Goal: Information Seeking & Learning: Learn about a topic

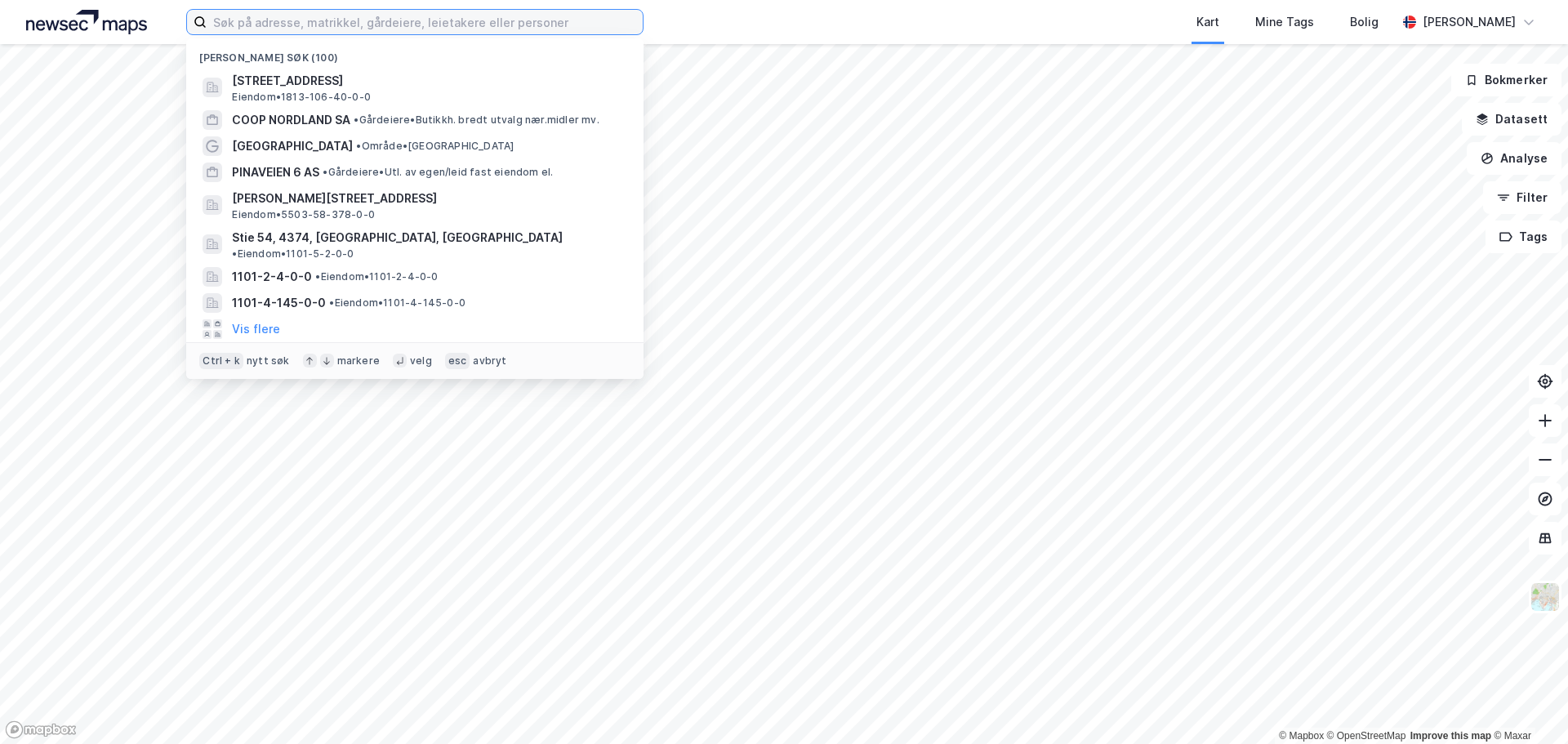
click at [522, 25] on input at bounding box center [424, 22] width 437 height 25
paste input "Salarøyvegen"
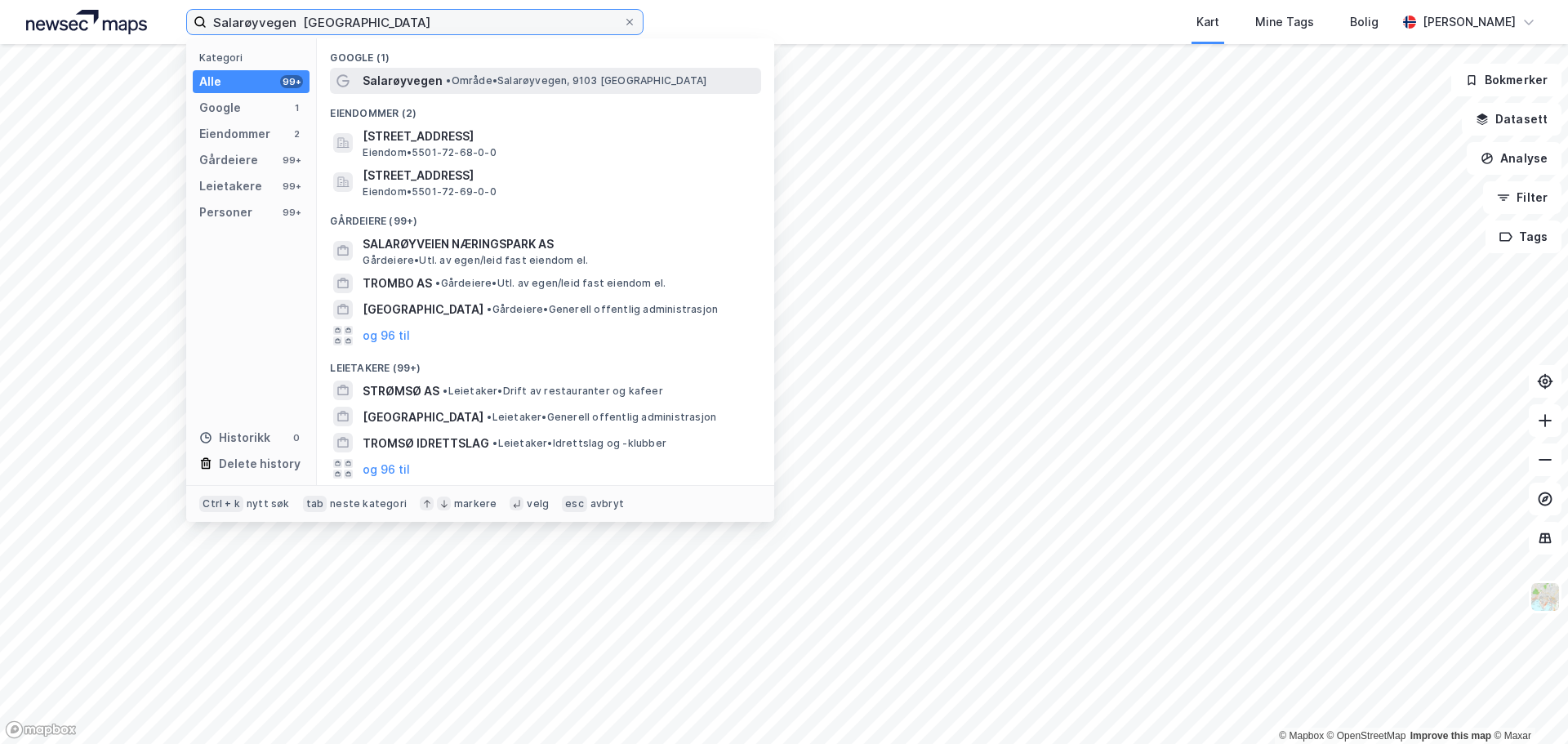
type input "Salarøyvegen tromsø"
click at [481, 80] on span "• Område • Salarøyvegen, 9103 Kvaløysletta" at bounding box center [576, 80] width 260 height 13
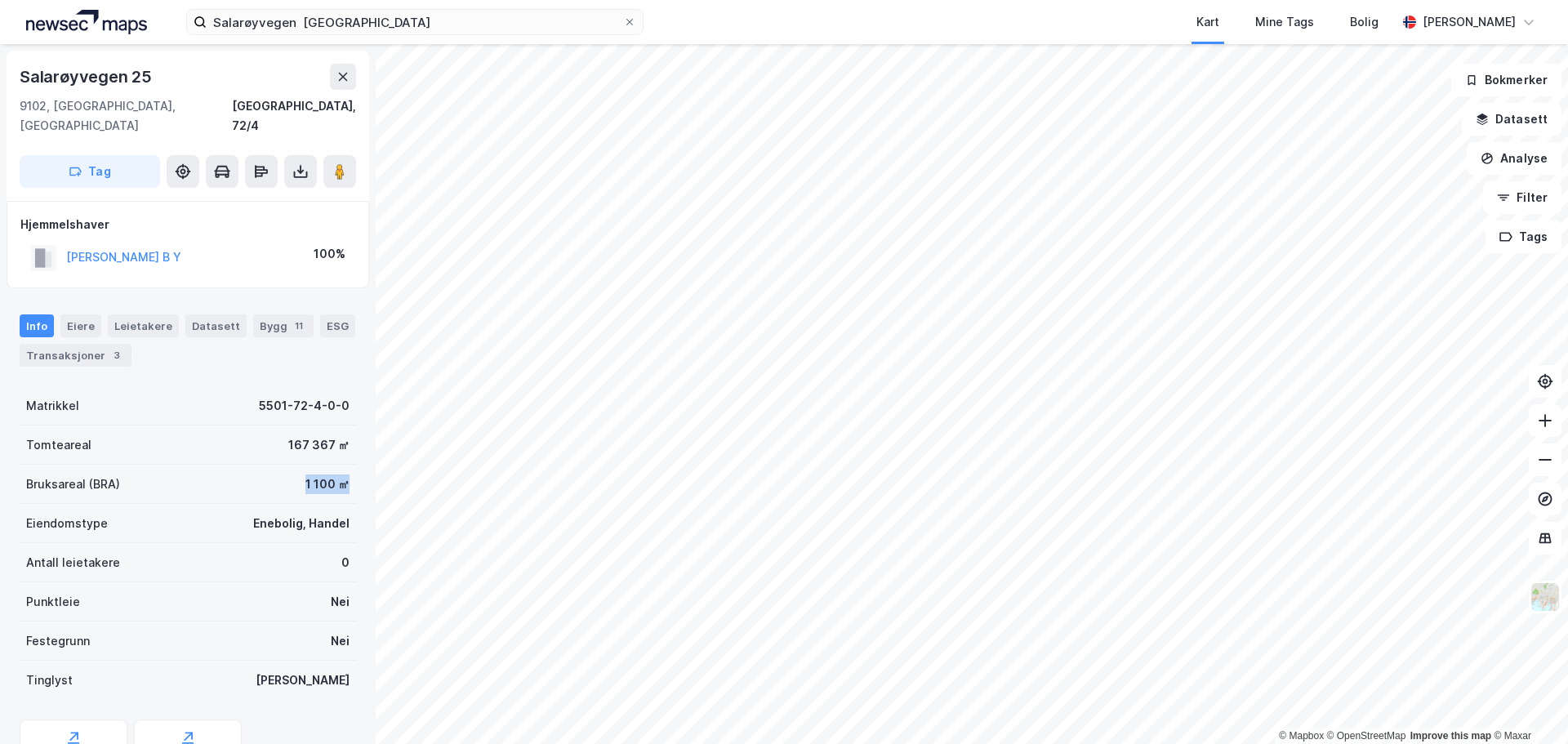
drag, startPoint x: 340, startPoint y: 466, endPoint x: 295, endPoint y: 460, distance: 45.4
click at [295, 465] on div "Bruksareal (BRA) 1 100 ㎡" at bounding box center [188, 484] width 337 height 39
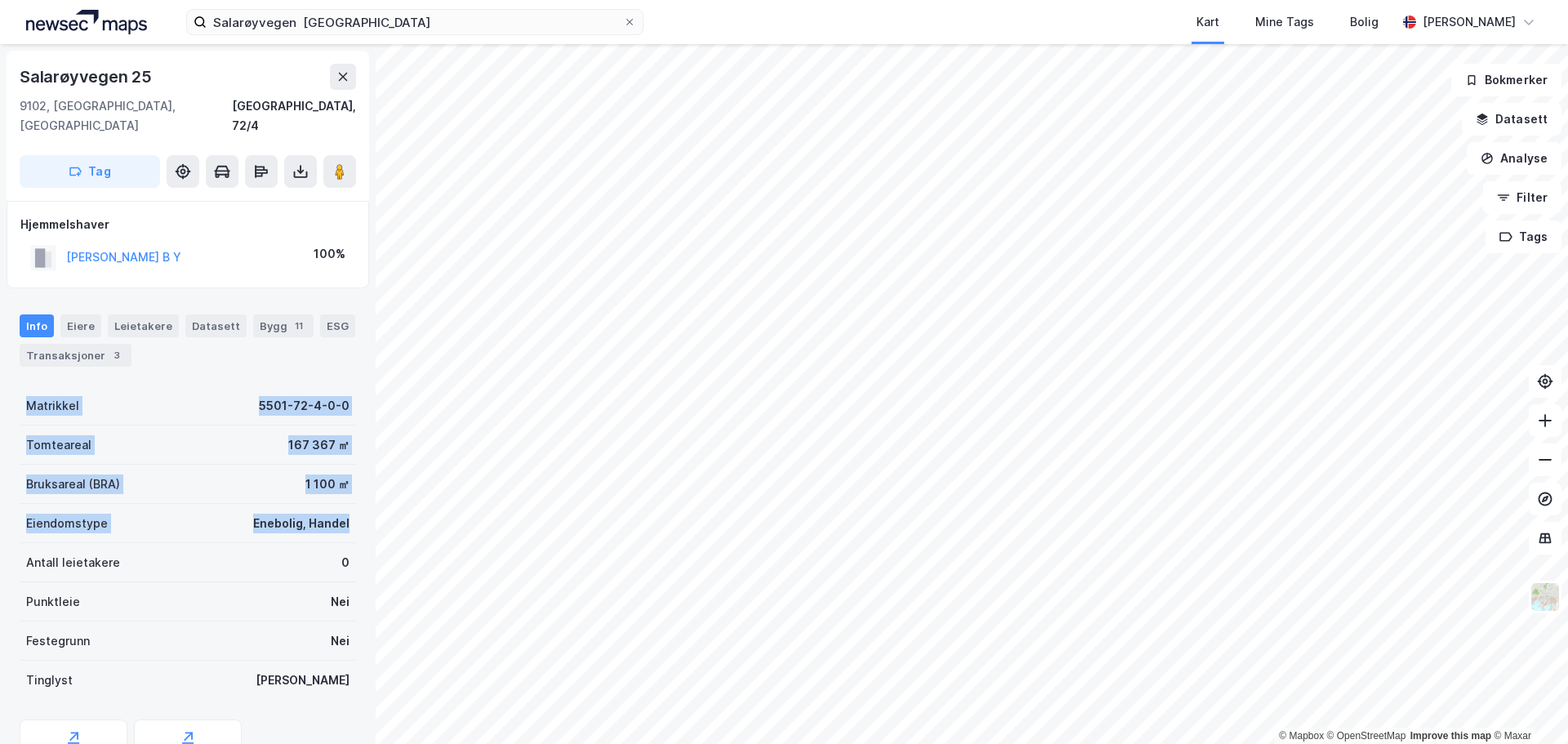
drag, startPoint x: 347, startPoint y: 499, endPoint x: 0, endPoint y: 395, distance: 362.2
click at [0, 395] on div "Salarøyvegen 25 9102, Kvaløysletta, Troms Tromsø, 72/4 Tag Hjemmelshaver REITAN…" at bounding box center [188, 394] width 376 height 700
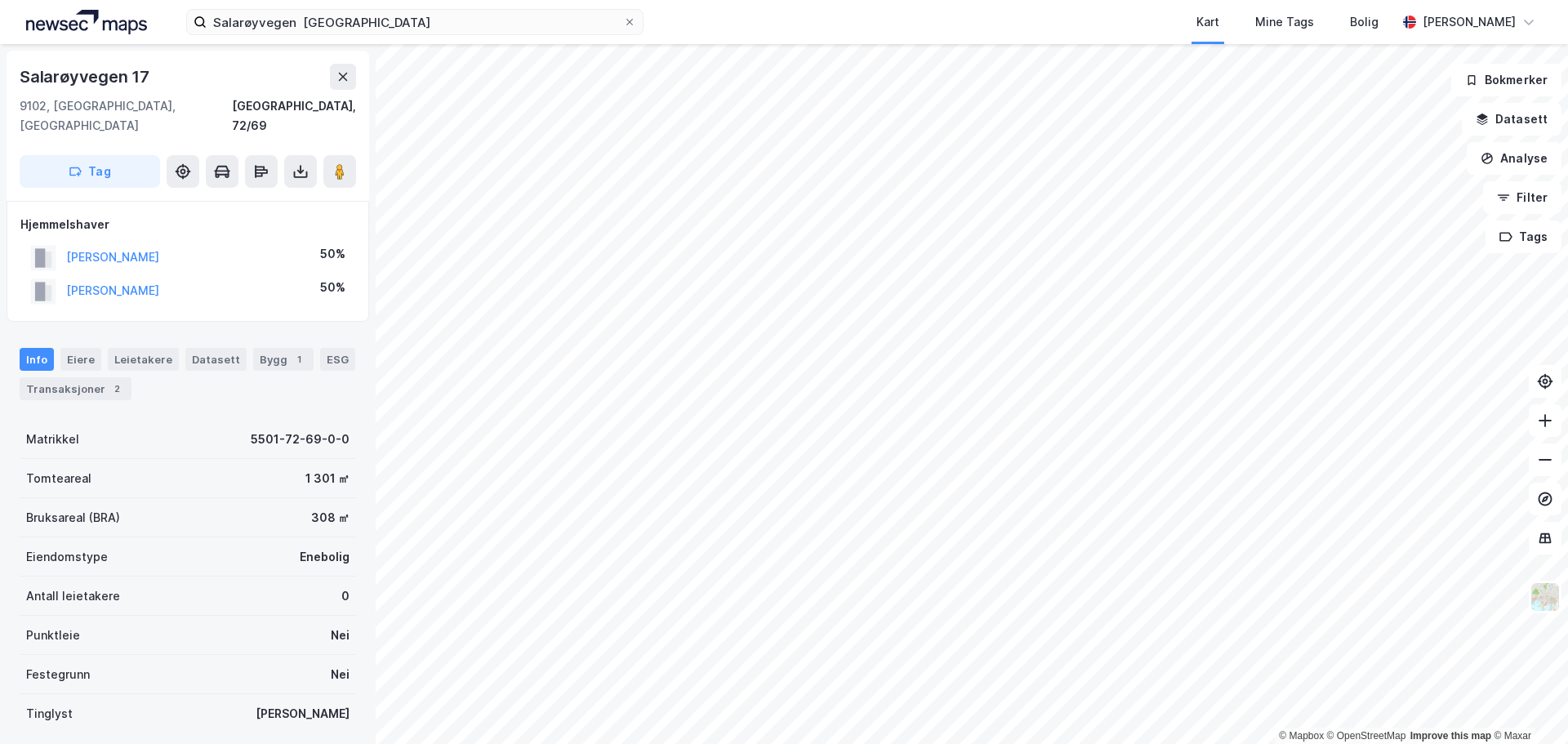
scroll to position [1, 0]
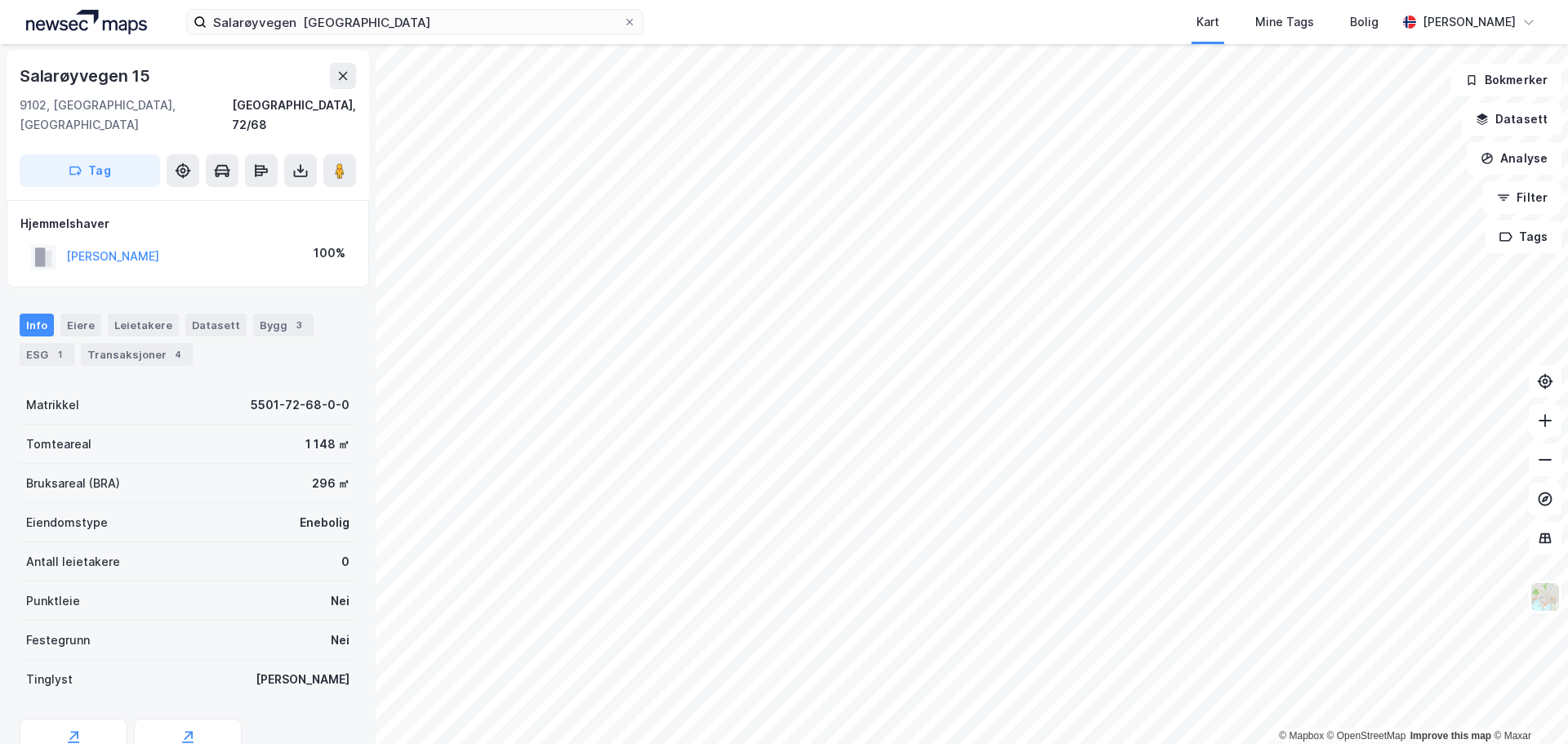
scroll to position [1, 0]
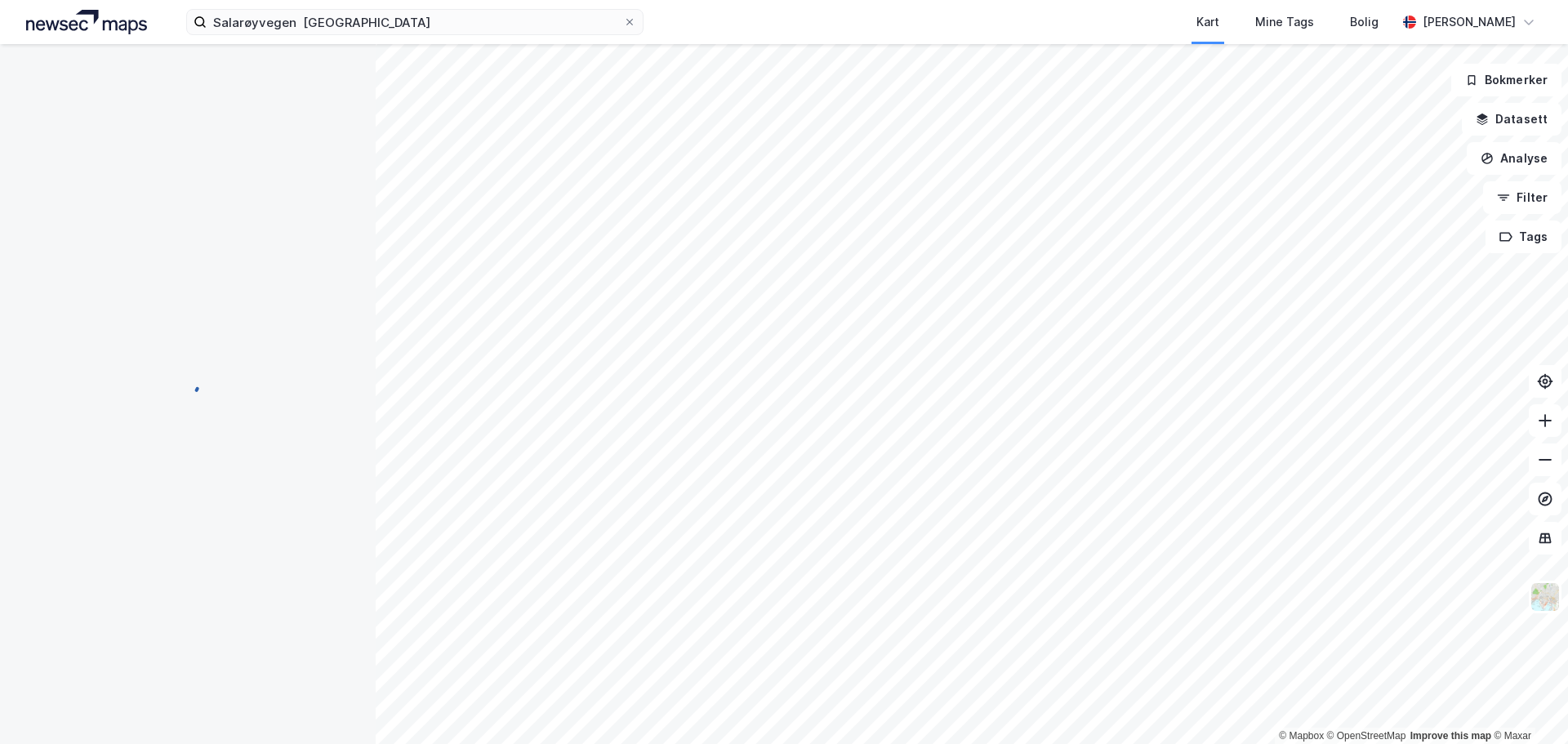
scroll to position [1, 0]
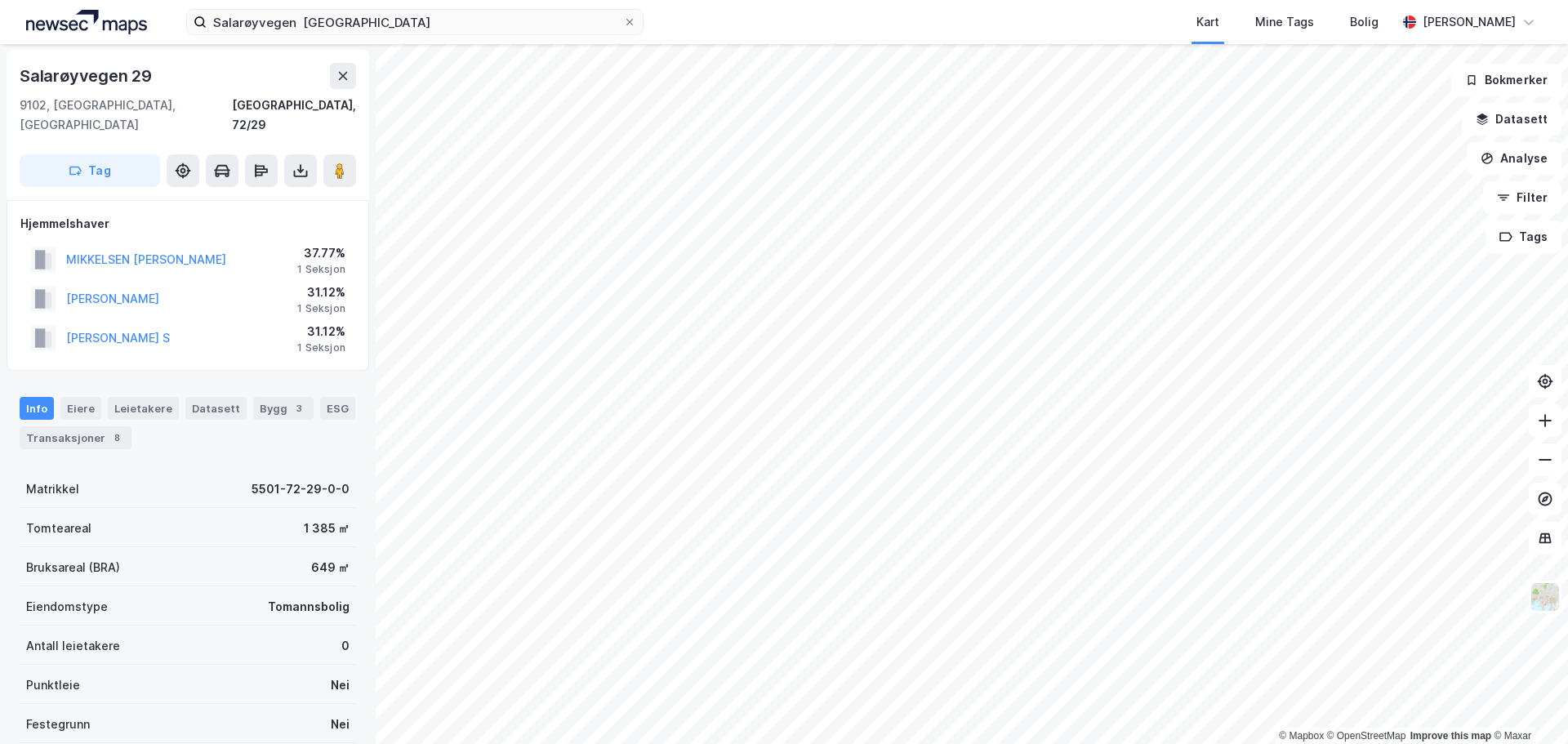
scroll to position [1, 0]
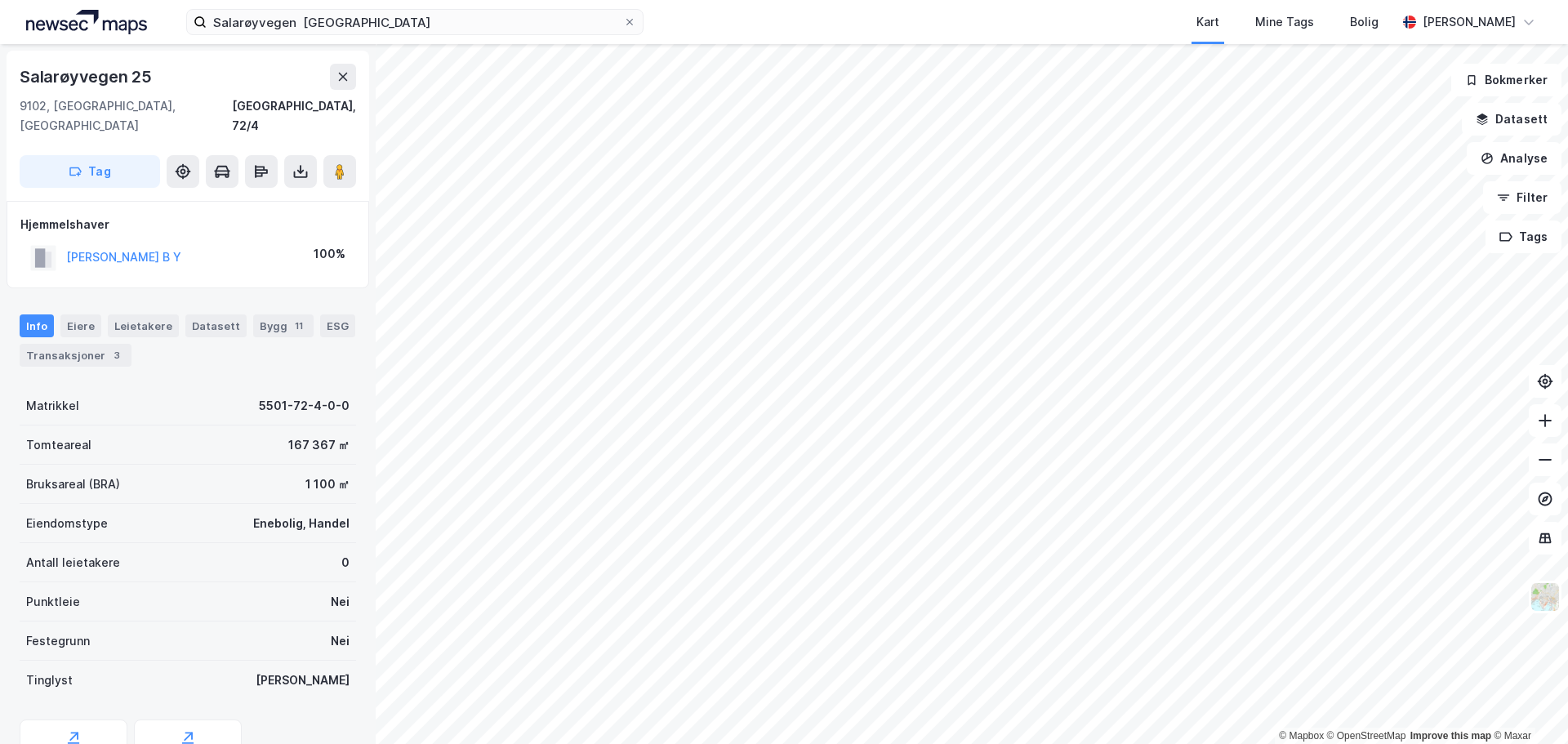
scroll to position [1, 0]
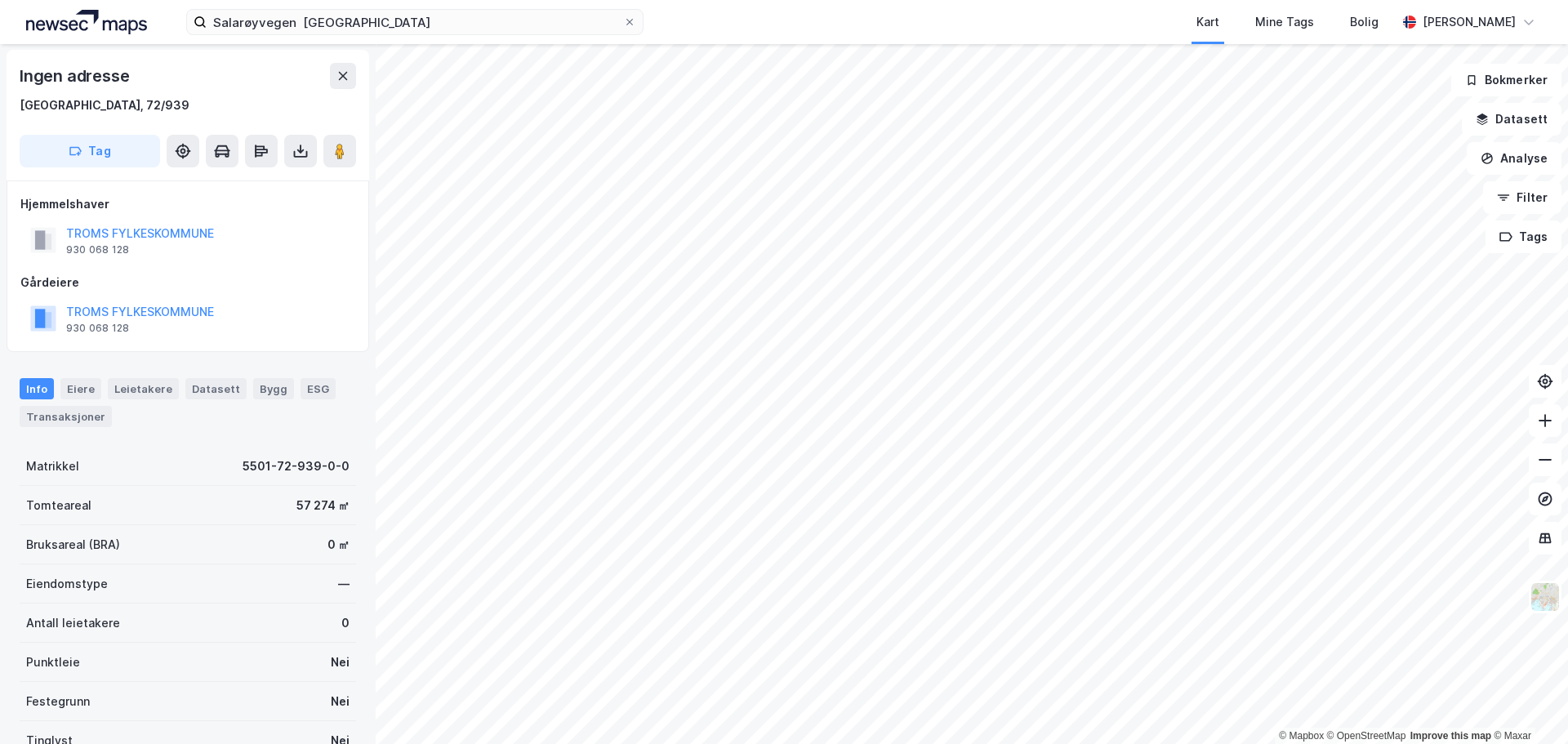
scroll to position [1, 0]
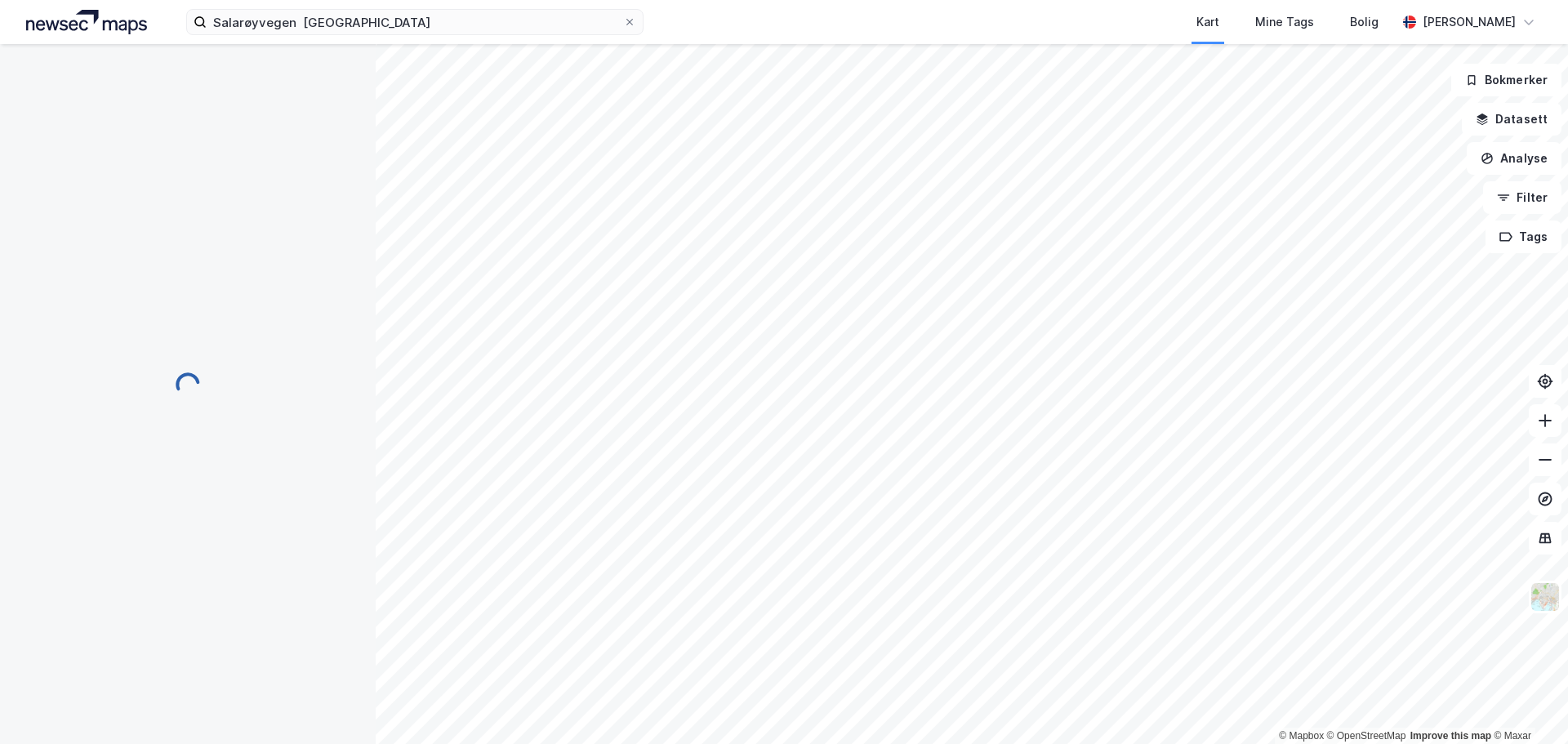
scroll to position [1, 0]
click at [1505, 127] on button "Datasett" at bounding box center [1512, 119] width 100 height 33
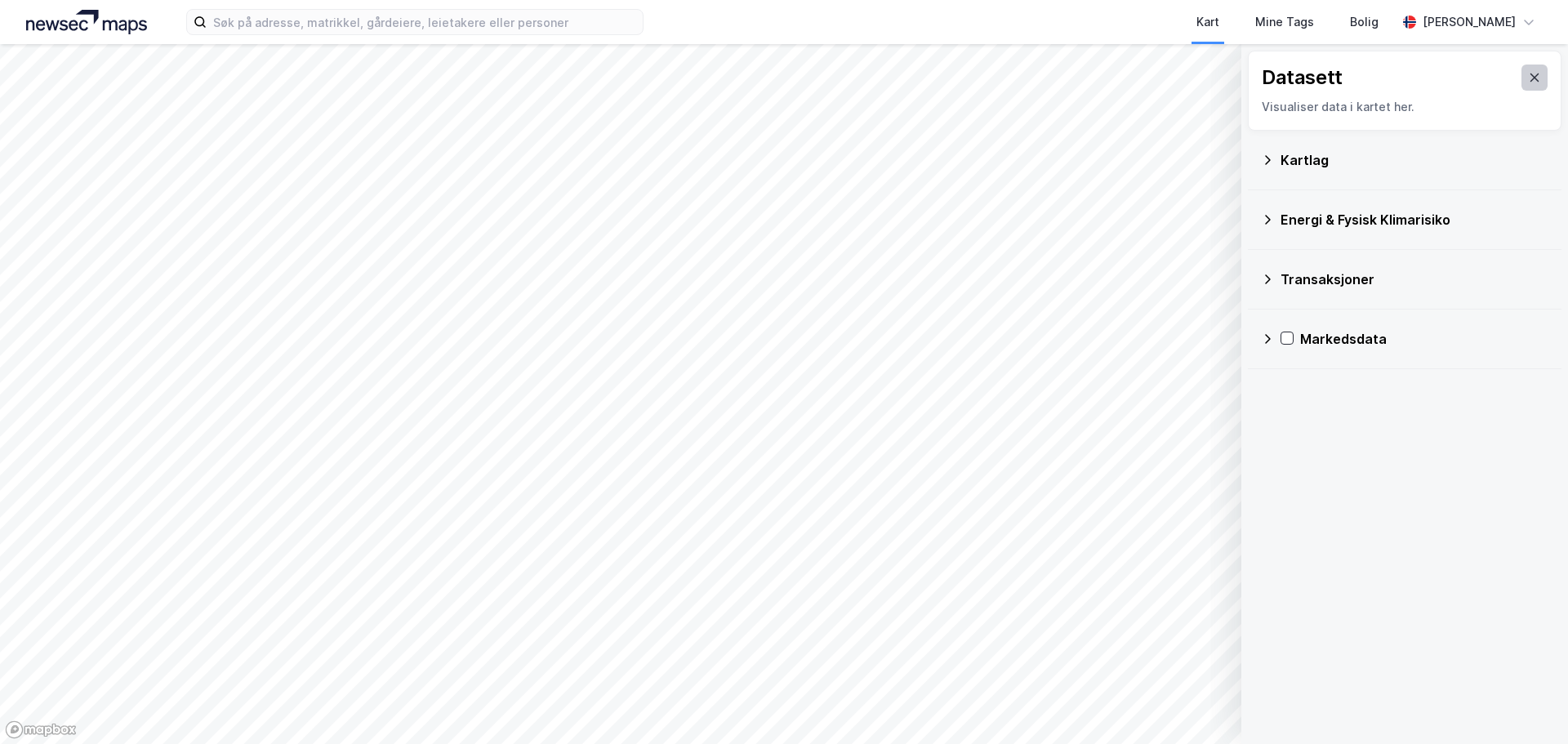
click at [1521, 69] on button at bounding box center [1534, 78] width 26 height 26
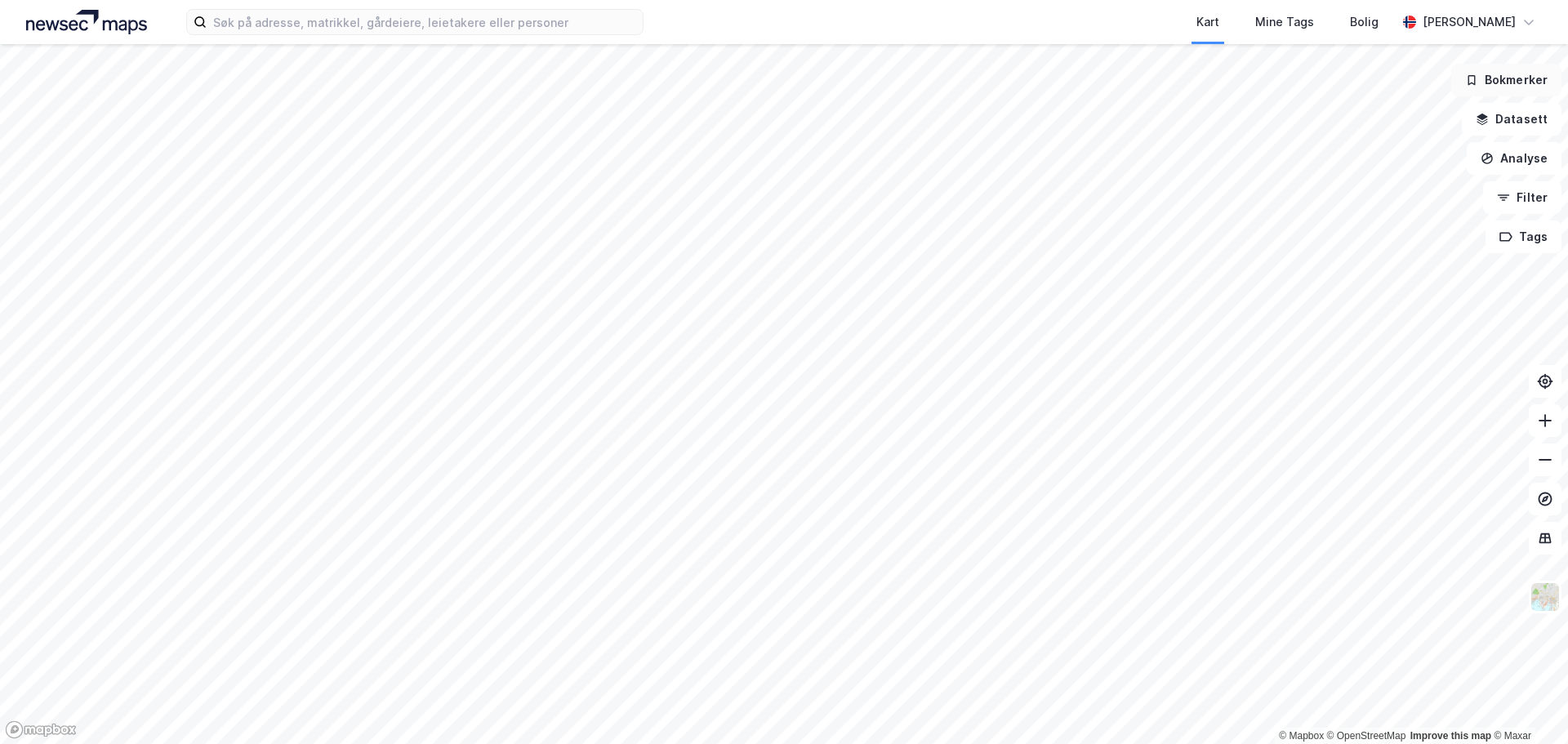
click at [1519, 78] on button "Bokmerker" at bounding box center [1506, 79] width 110 height 33
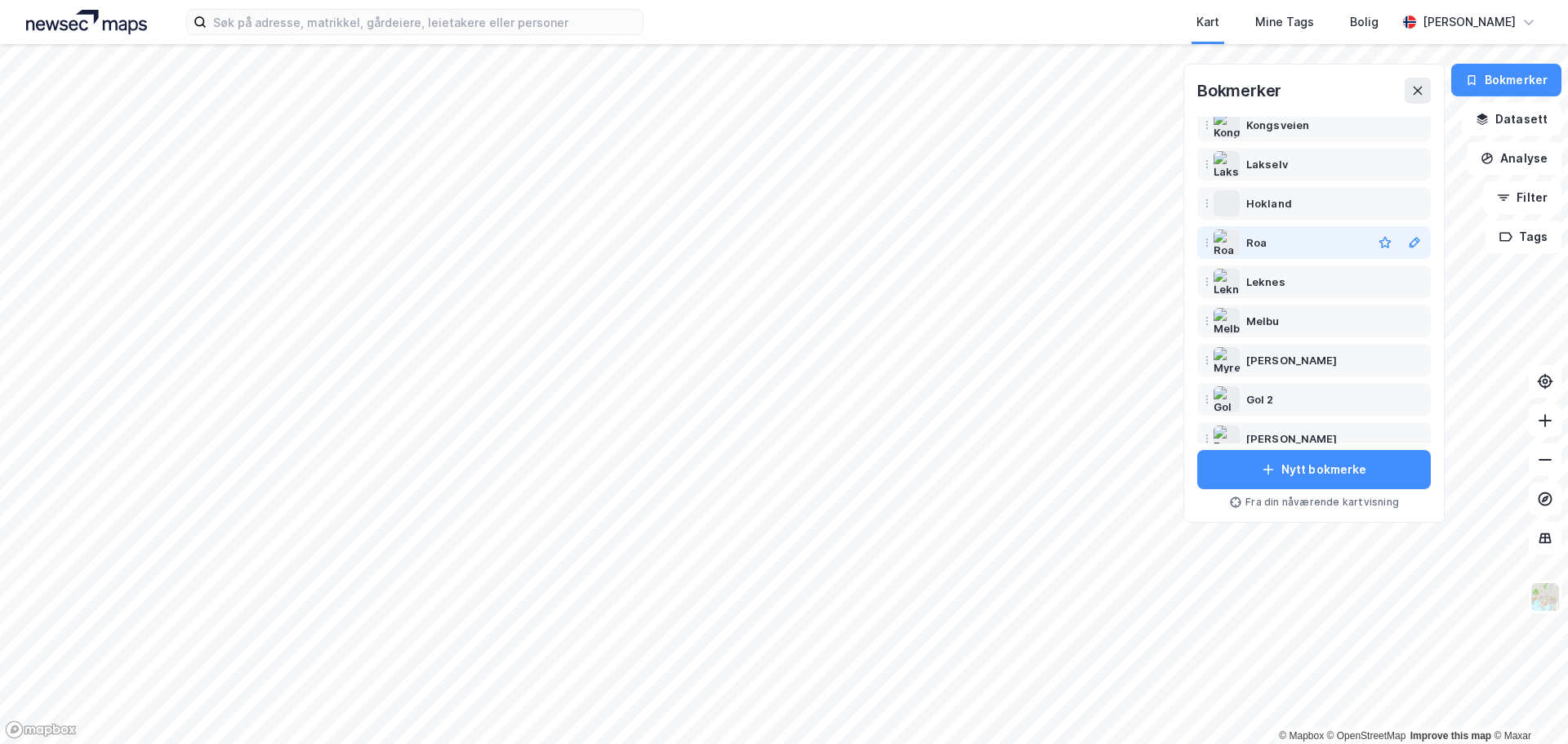
scroll to position [182, 0]
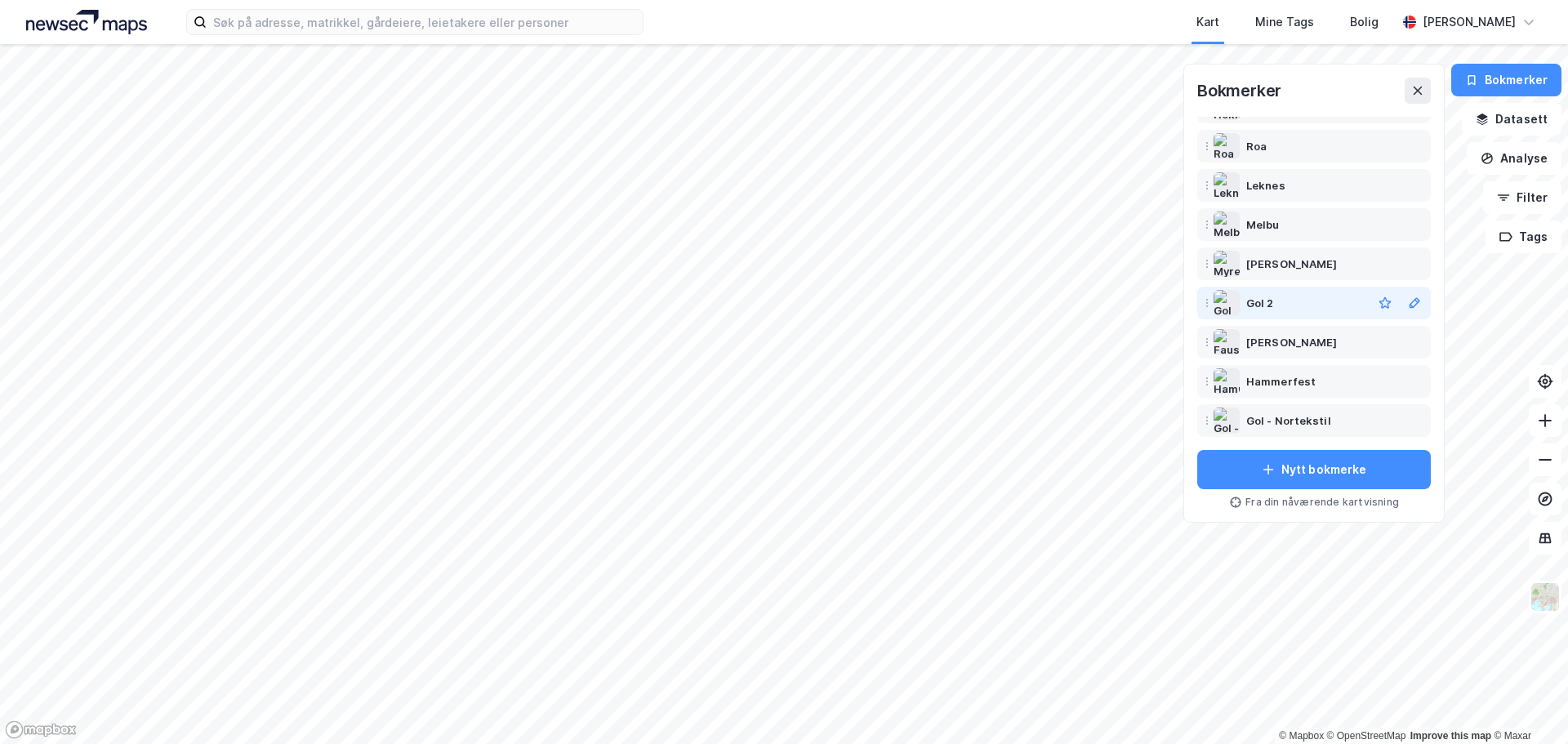
click at [1276, 307] on div "Gol 2" at bounding box center [1305, 302] width 119 height 19
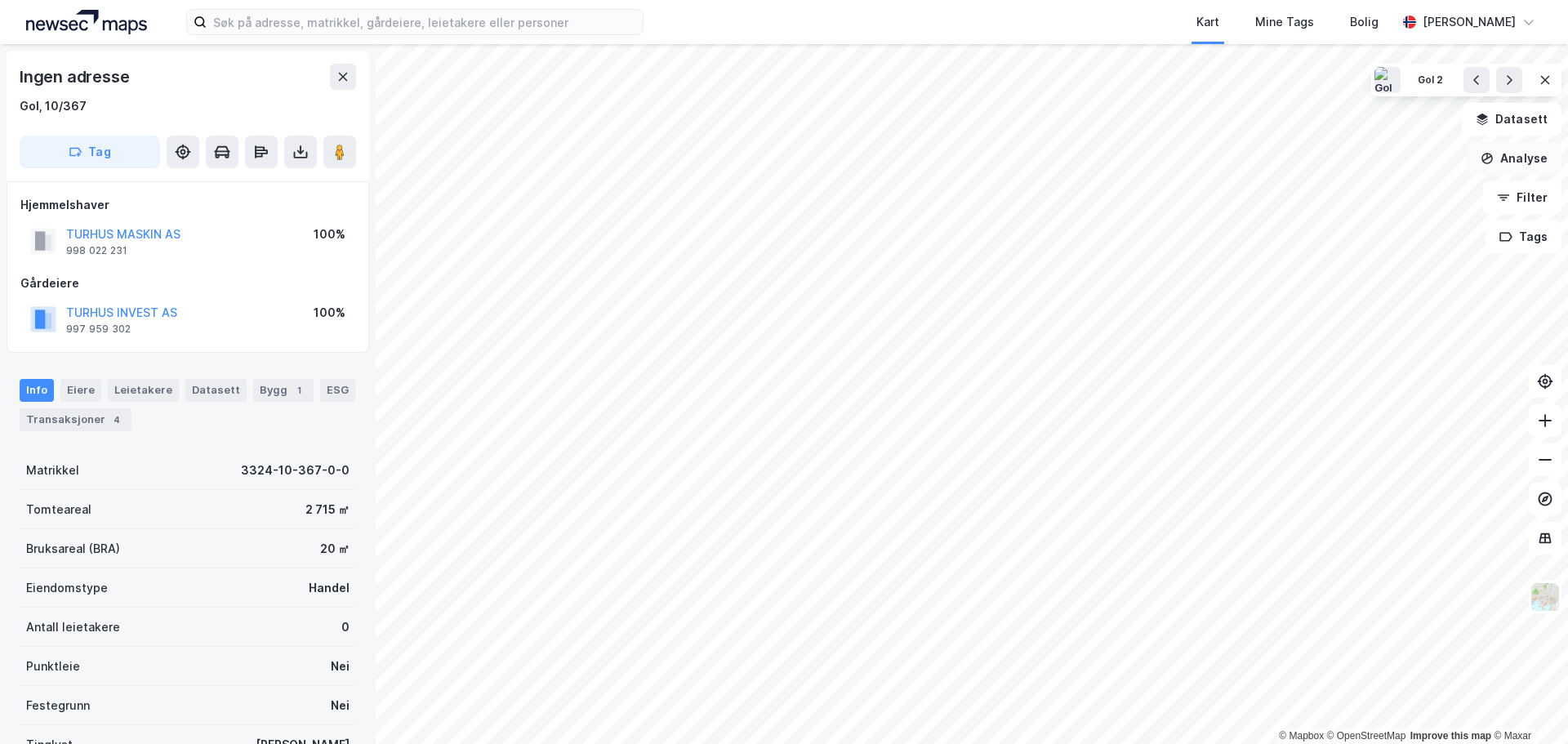
click at [1522, 160] on button "Analyse" at bounding box center [1513, 158] width 94 height 33
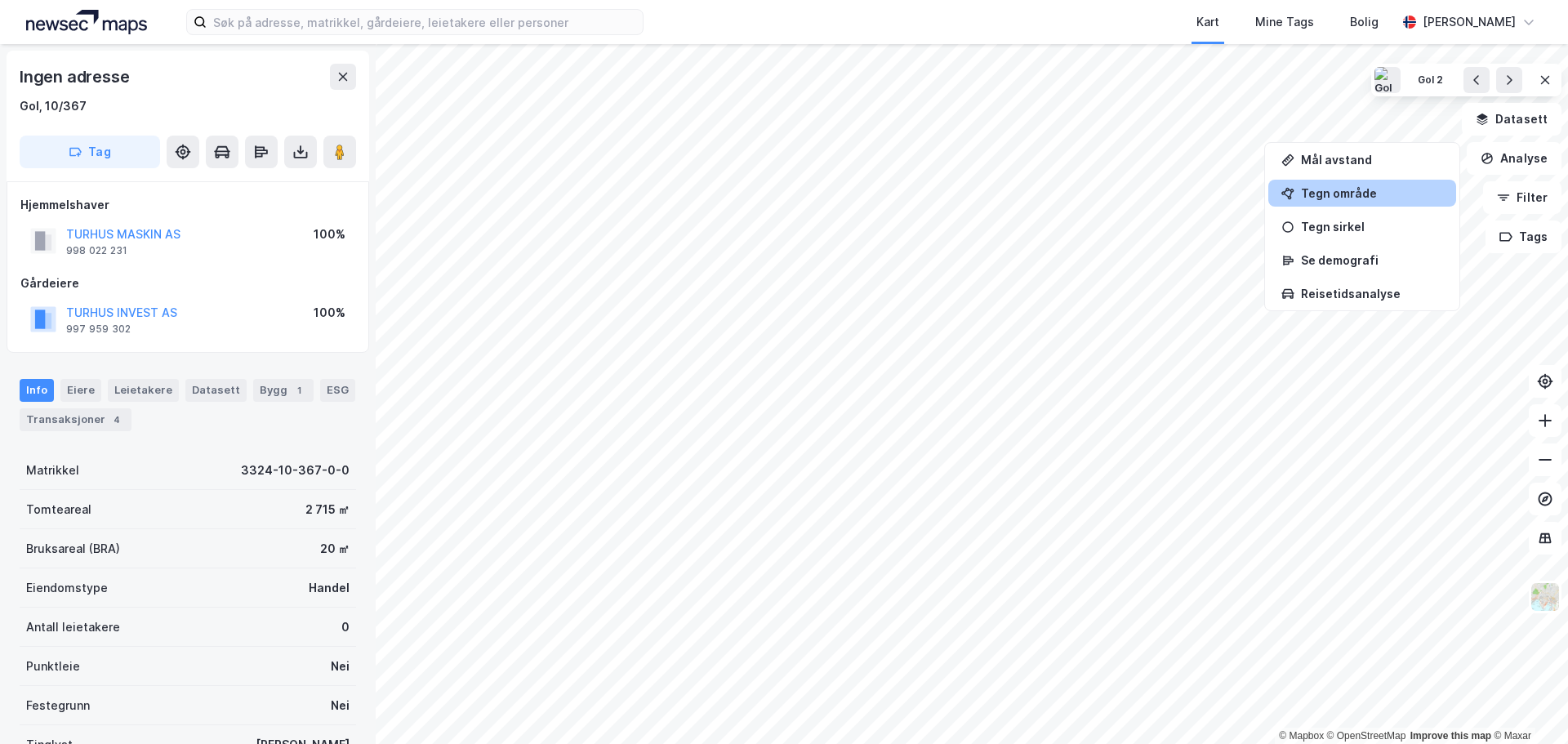
click at [1340, 193] on div "Tegn område" at bounding box center [1371, 193] width 142 height 14
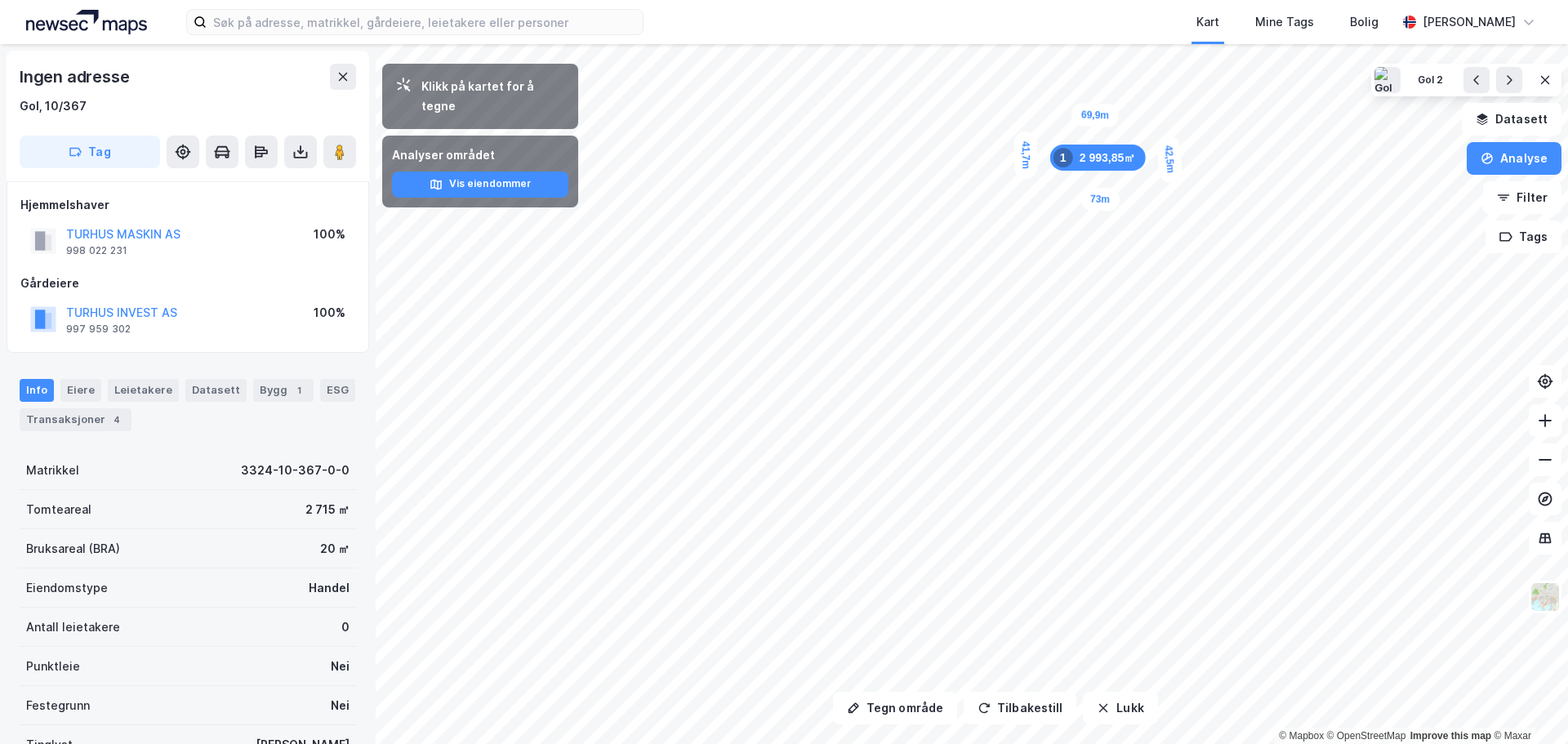
click at [1129, 145] on div "2 993,85㎡ 1" at bounding box center [1098, 158] width 95 height 26
click at [1165, 44] on div "41,7m 73m 21,2m 21,2m 69,9m 2 993,86㎡ 1" at bounding box center [784, 44] width 1568 height 0
click at [1506, 161] on button "Analyse" at bounding box center [1513, 158] width 94 height 33
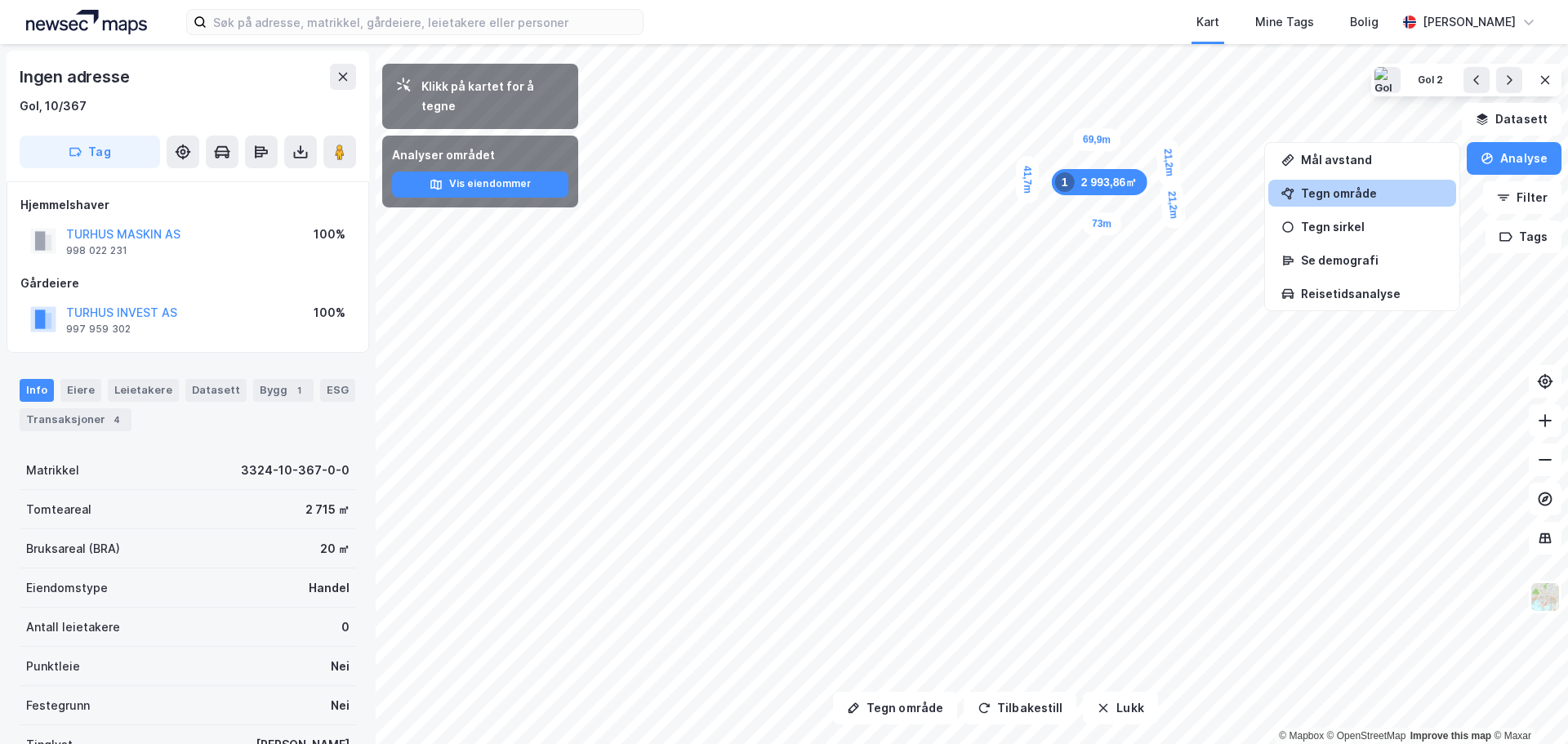
click at [1348, 187] on div "Tegn område" at bounding box center [1371, 193] width 142 height 14
